Goal: Task Accomplishment & Management: Manage account settings

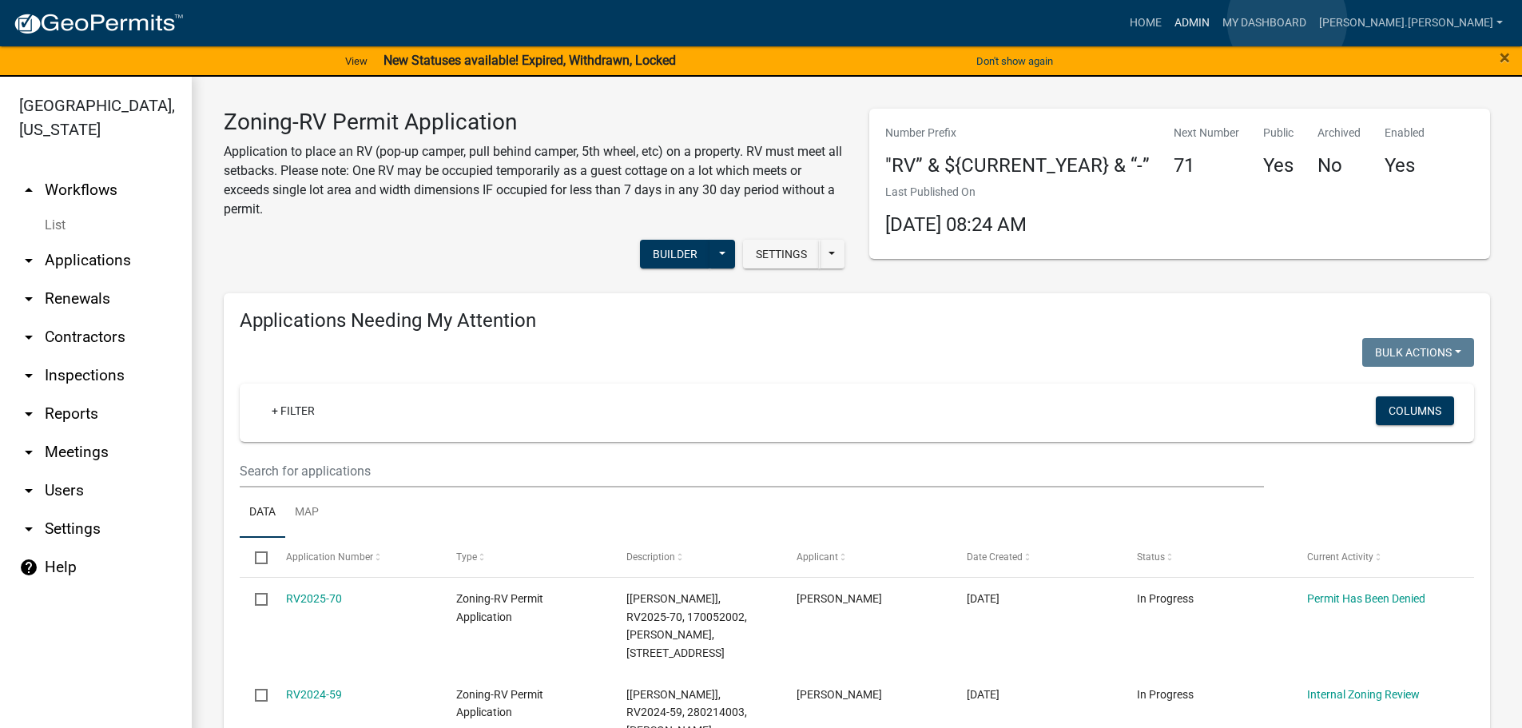
click at [1216, 21] on link "Admin" at bounding box center [1192, 23] width 48 height 30
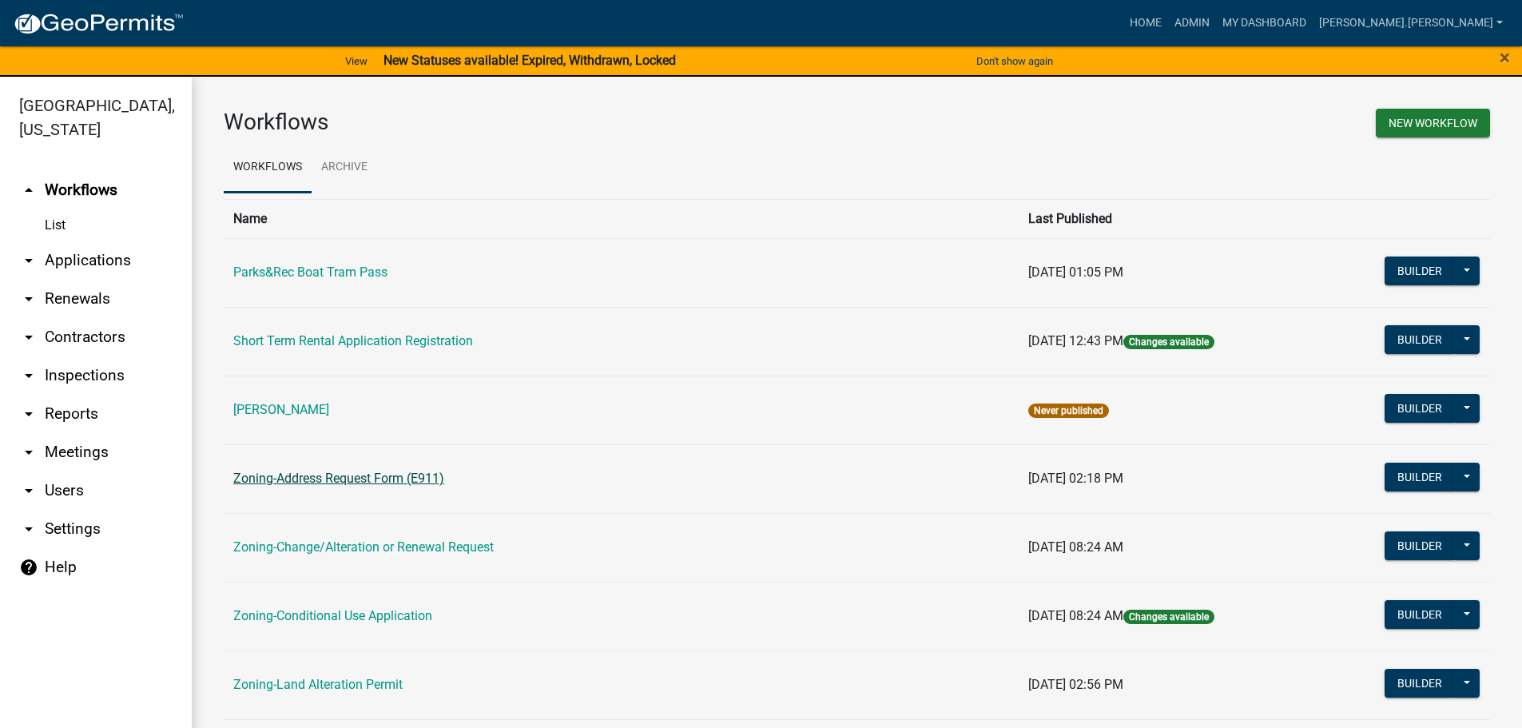
click at [299, 481] on link "Zoning-Address Request Form (E911)" at bounding box center [338, 478] width 211 height 15
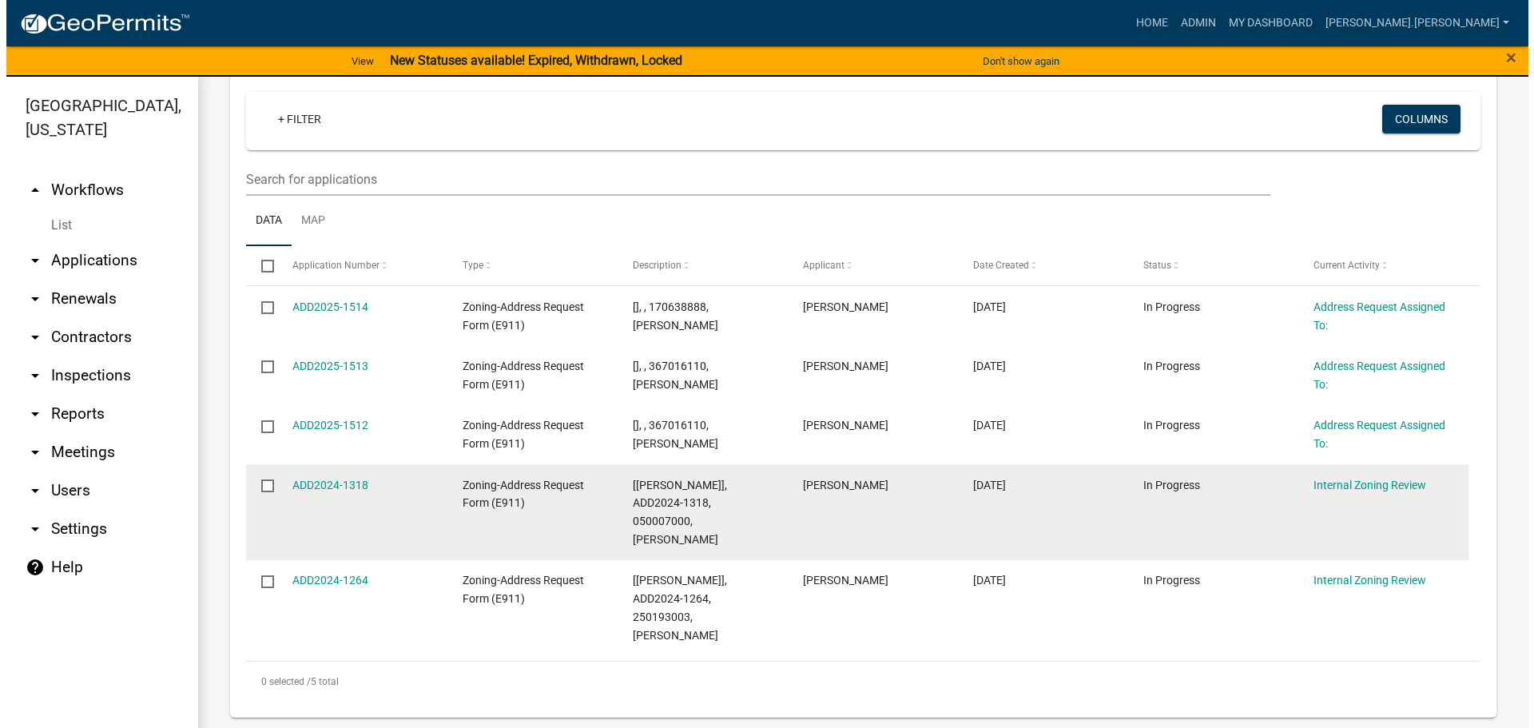
scroll to position [240, 0]
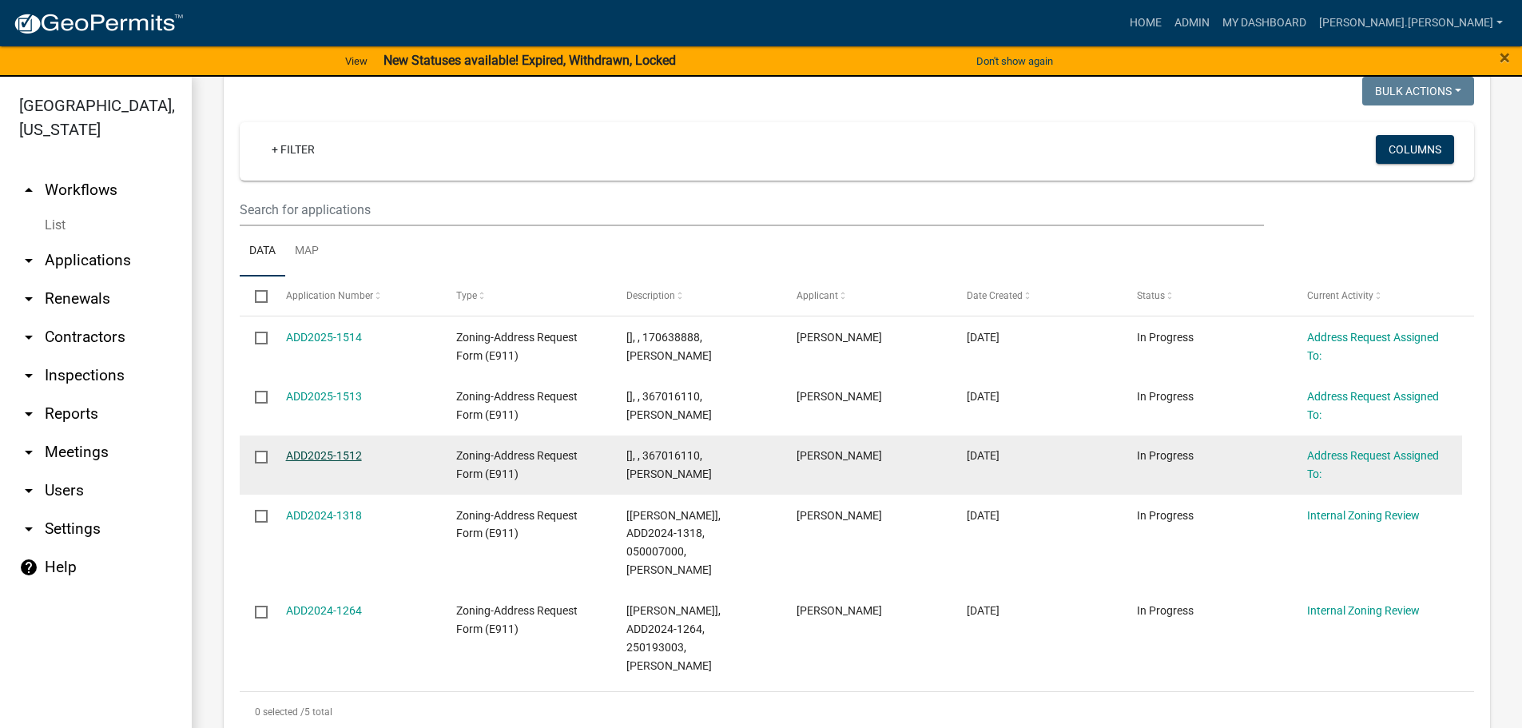
click at [299, 455] on link "ADD2025-1512" at bounding box center [324, 455] width 76 height 13
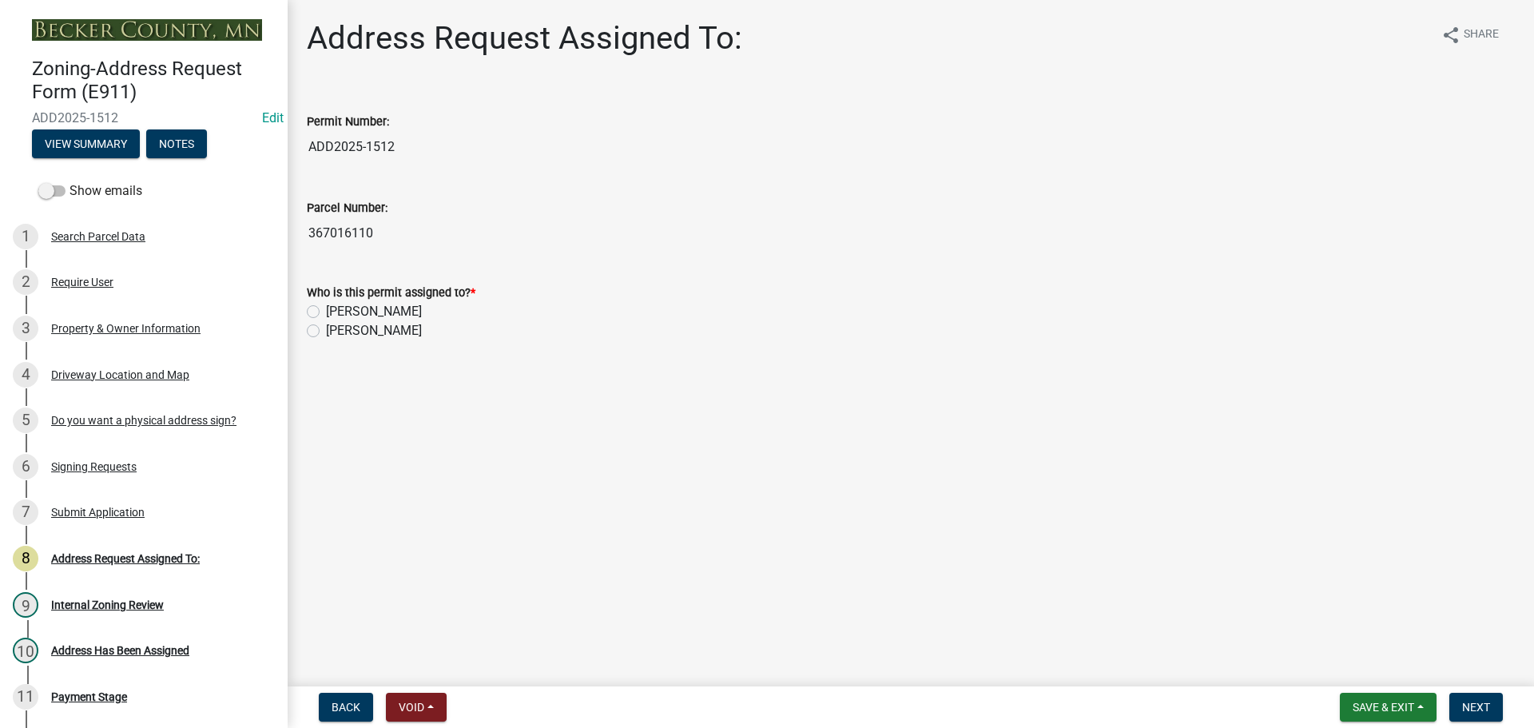
click at [326, 308] on label "[PERSON_NAME]" at bounding box center [374, 311] width 96 height 19
click at [326, 308] on input "[PERSON_NAME]" at bounding box center [331, 307] width 10 height 10
radio input "true"
click at [1469, 707] on span "Next" at bounding box center [1476, 707] width 28 height 13
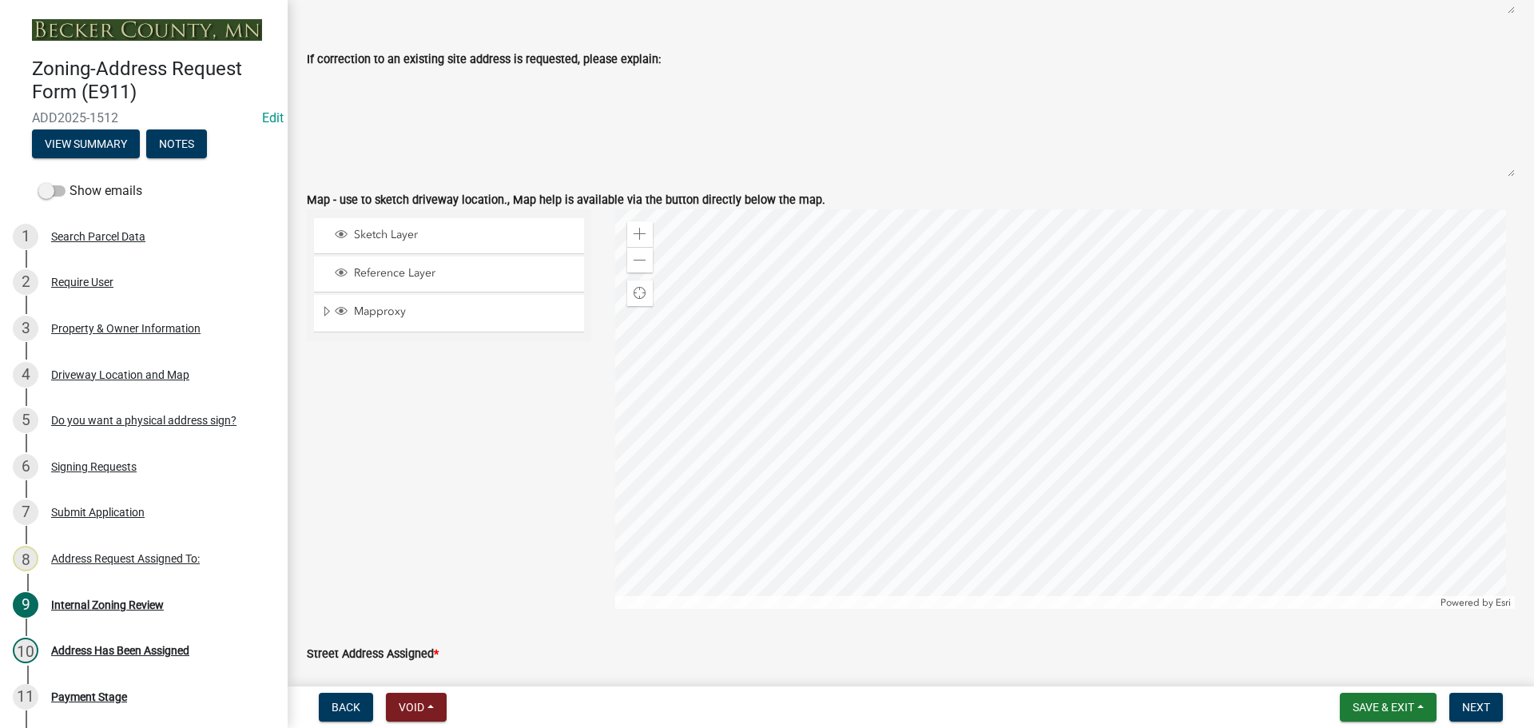
scroll to position [1199, 0]
click at [634, 253] on span at bounding box center [640, 259] width 13 height 13
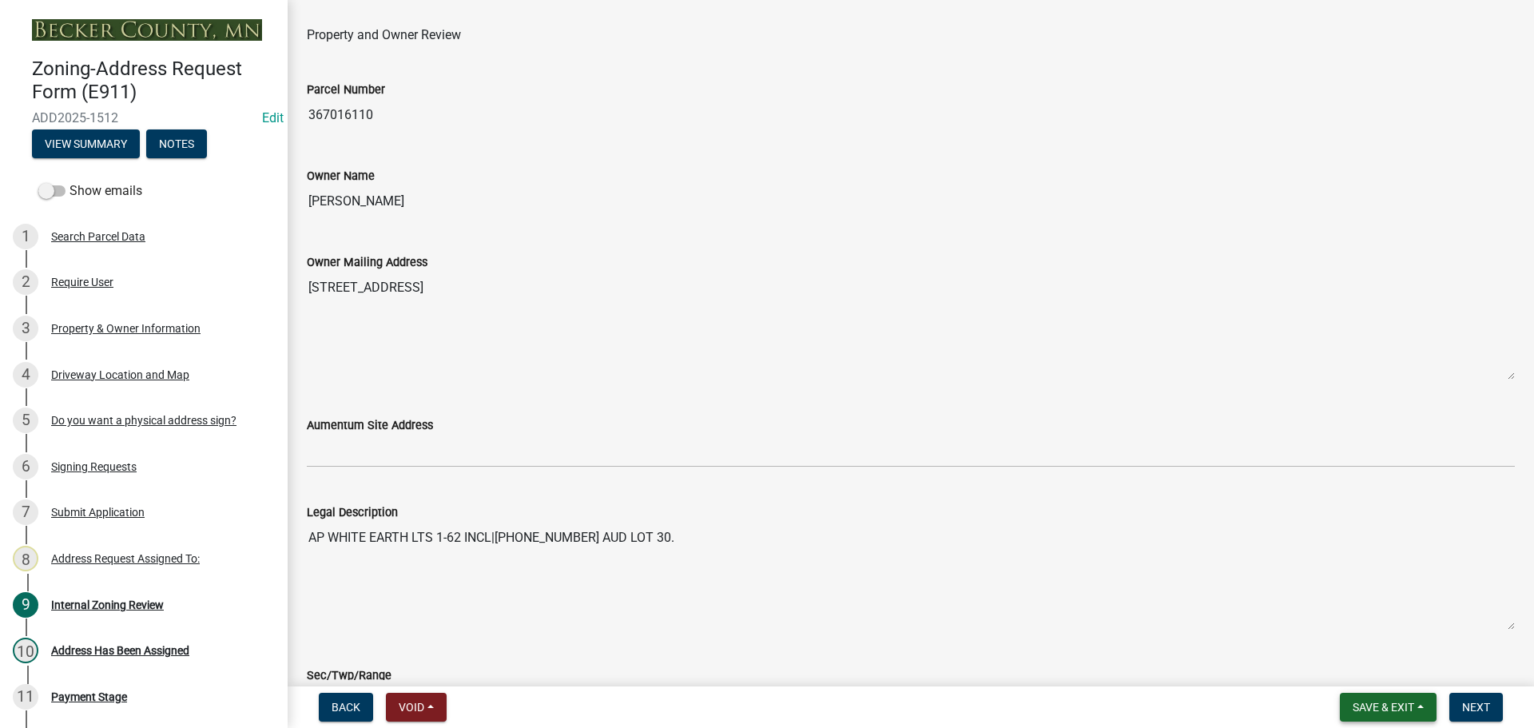
scroll to position [0, 0]
